Goal: Task Accomplishment & Management: Use online tool/utility

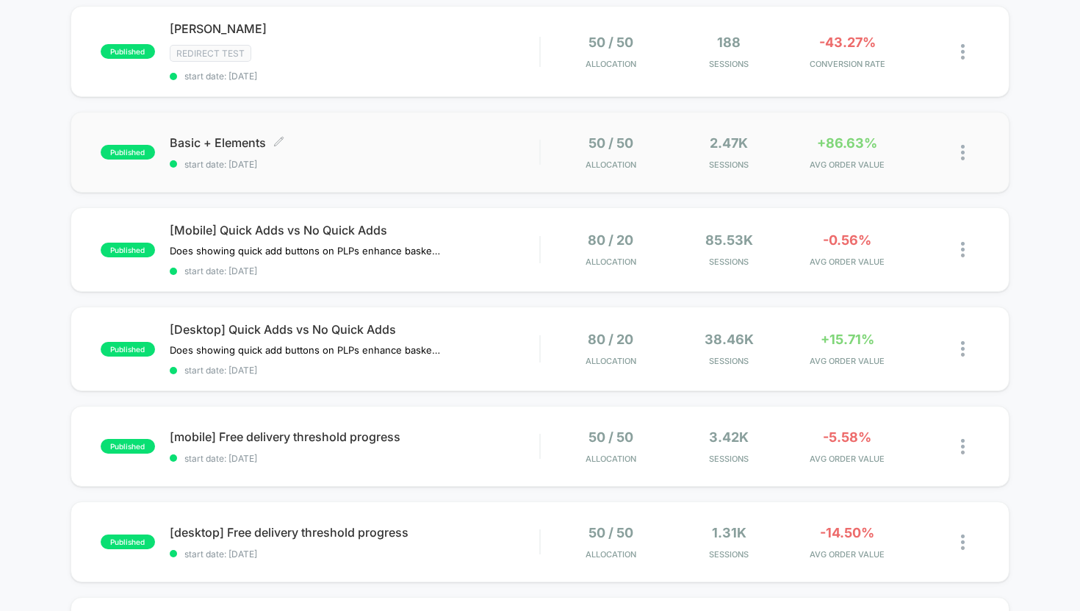
scroll to position [156, 0]
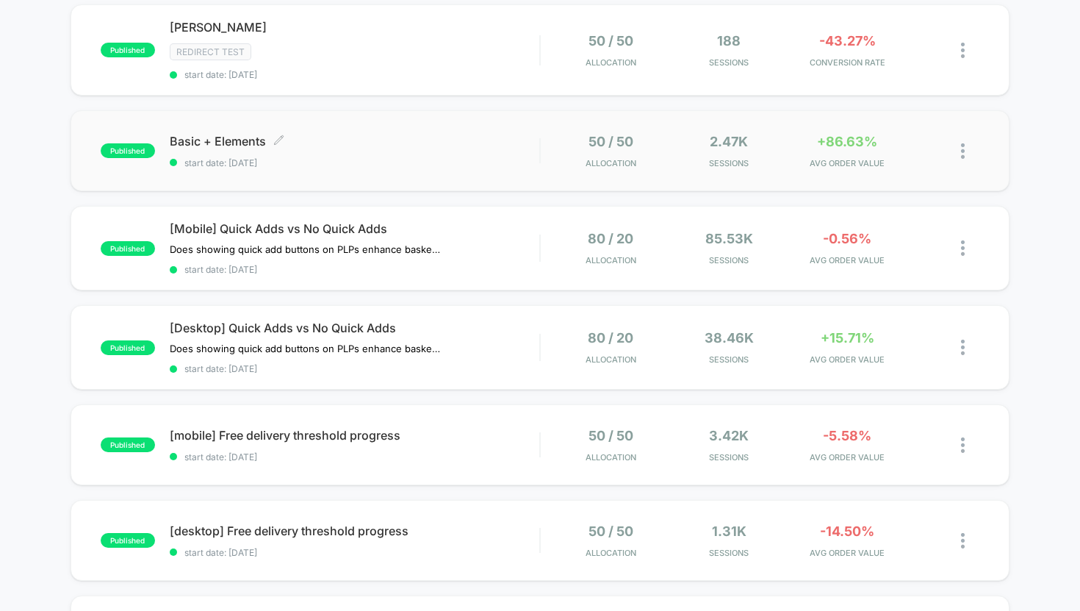
click at [218, 142] on span "Basic + Elements Click to edit experience details" at bounding box center [355, 141] width 370 height 15
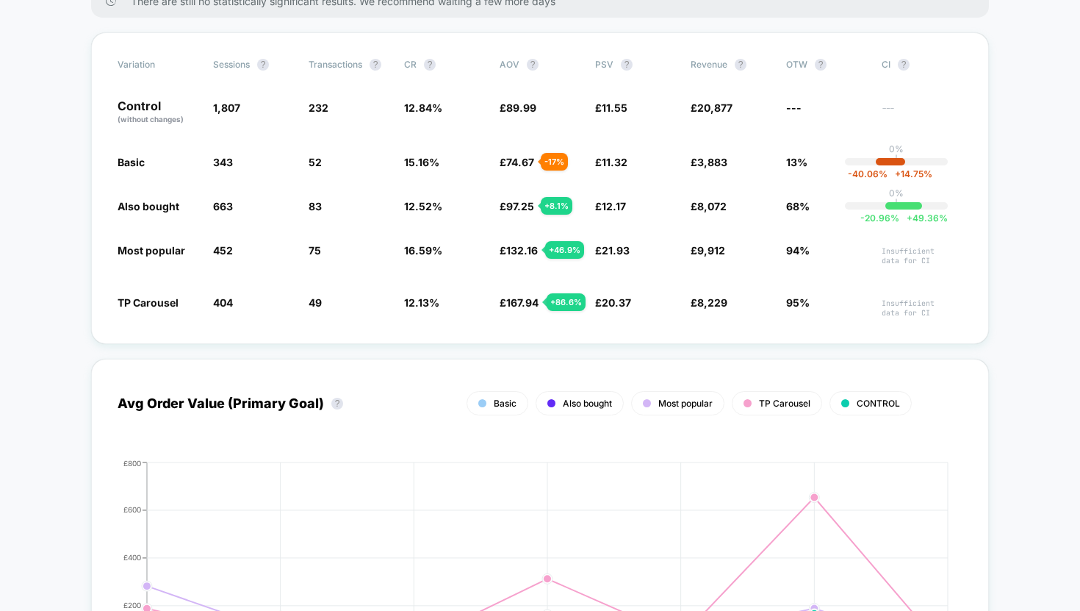
scroll to position [265, 0]
